Goal: Navigation & Orientation: Find specific page/section

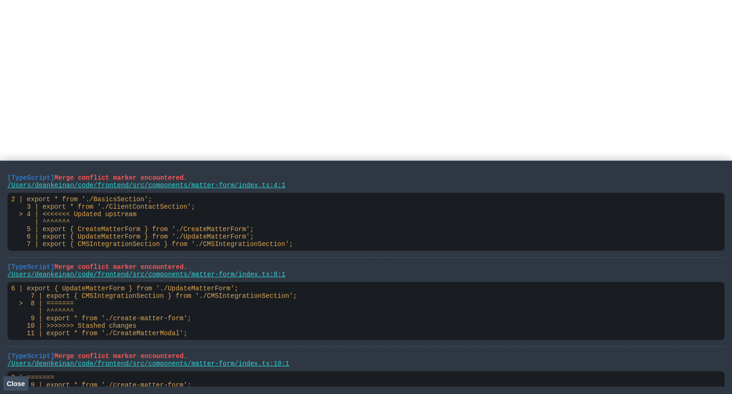
click at [167, 364] on link "/Users/deankeinan/code/frontend/src/components/matter-form/index.ts:10:1" at bounding box center [148, 362] width 282 height 7
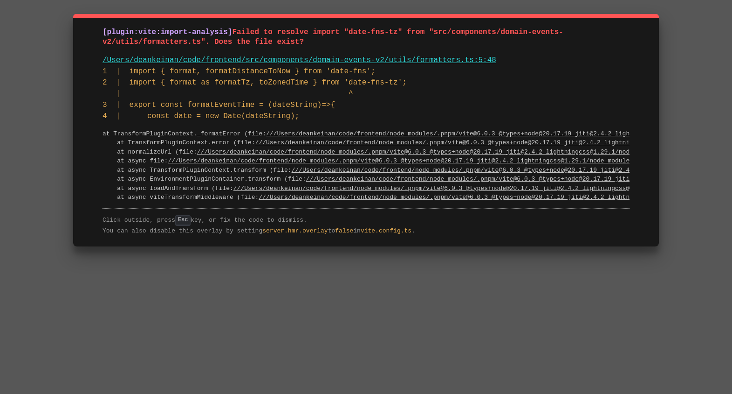
click at [353, 59] on link "/Users/deankeinan/code/frontend/src/components/domain-events-v2/utils/formatter…" at bounding box center [300, 60] width 394 height 8
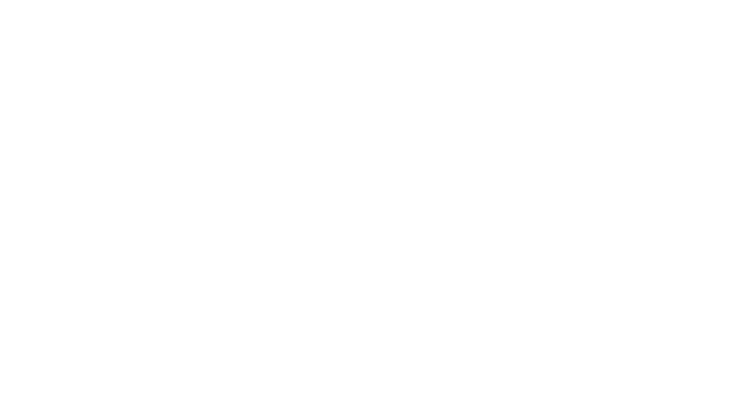
click at [259, 4] on html at bounding box center [366, 2] width 732 height 4
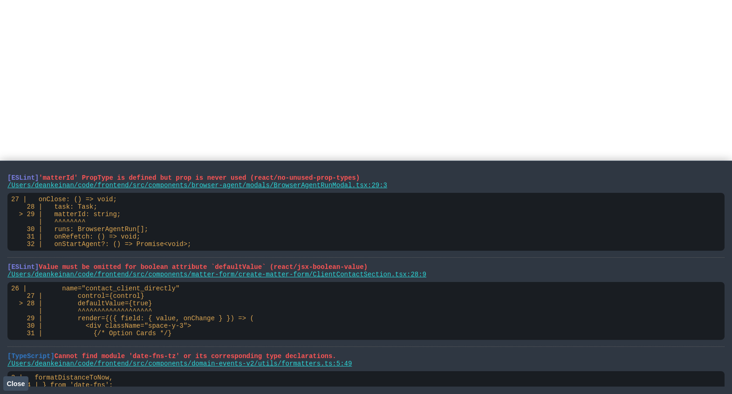
click at [285, 4] on html at bounding box center [366, 2] width 732 height 4
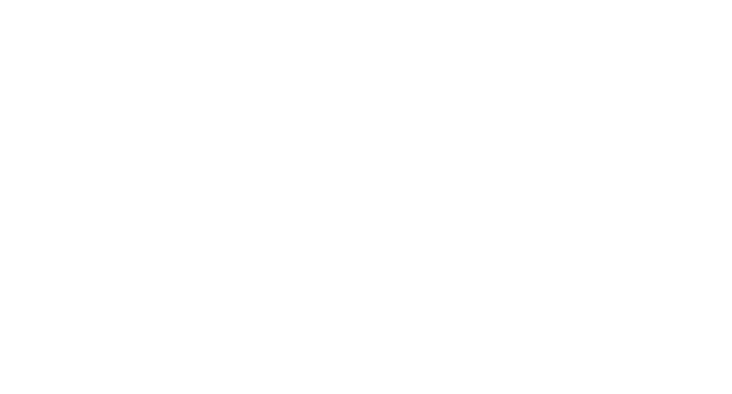
click at [315, 4] on html at bounding box center [366, 2] width 732 height 4
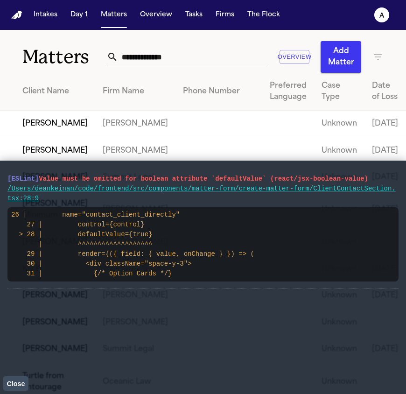
click at [20, 380] on span "Close" at bounding box center [16, 383] width 18 height 7
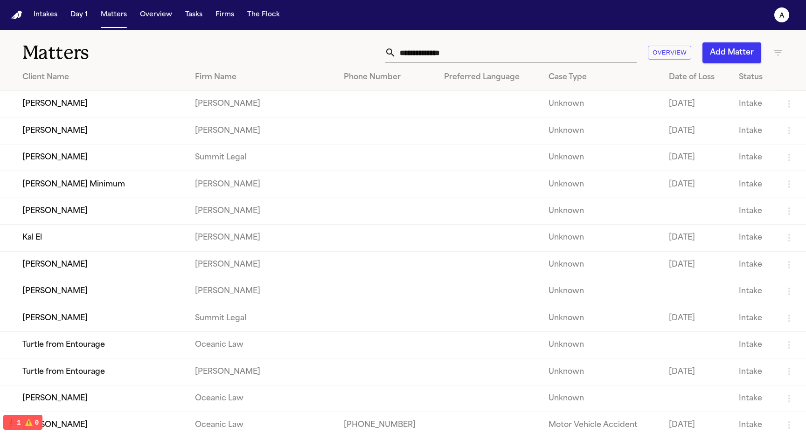
click at [249, 138] on td "Hecht" at bounding box center [261, 130] width 149 height 27
click at [117, 131] on td "Lisa Rada" at bounding box center [93, 130] width 187 height 27
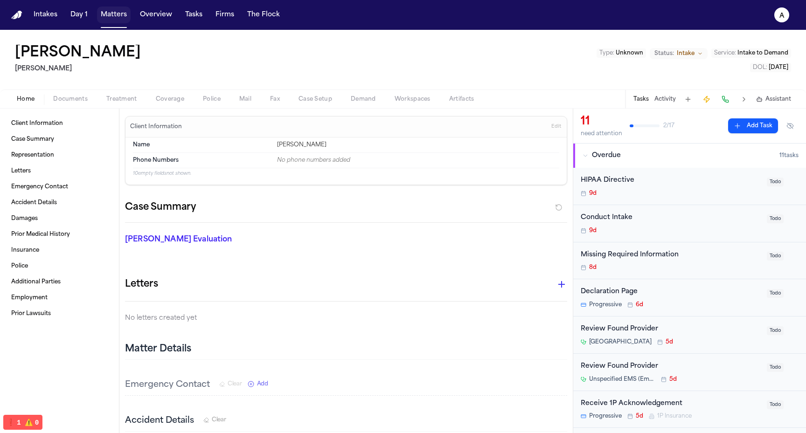
click at [105, 15] on button "Matters" at bounding box center [114, 15] width 34 height 17
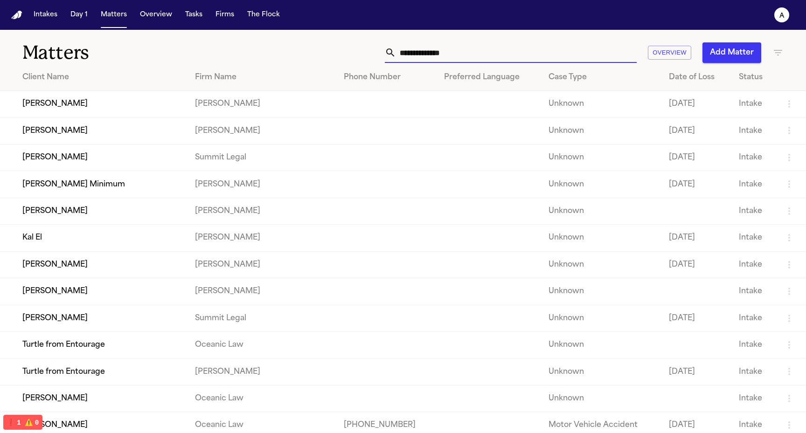
click at [405, 52] on input "text" at bounding box center [516, 52] width 241 height 21
